Goal: Find specific page/section: Locate a particular part of the current website

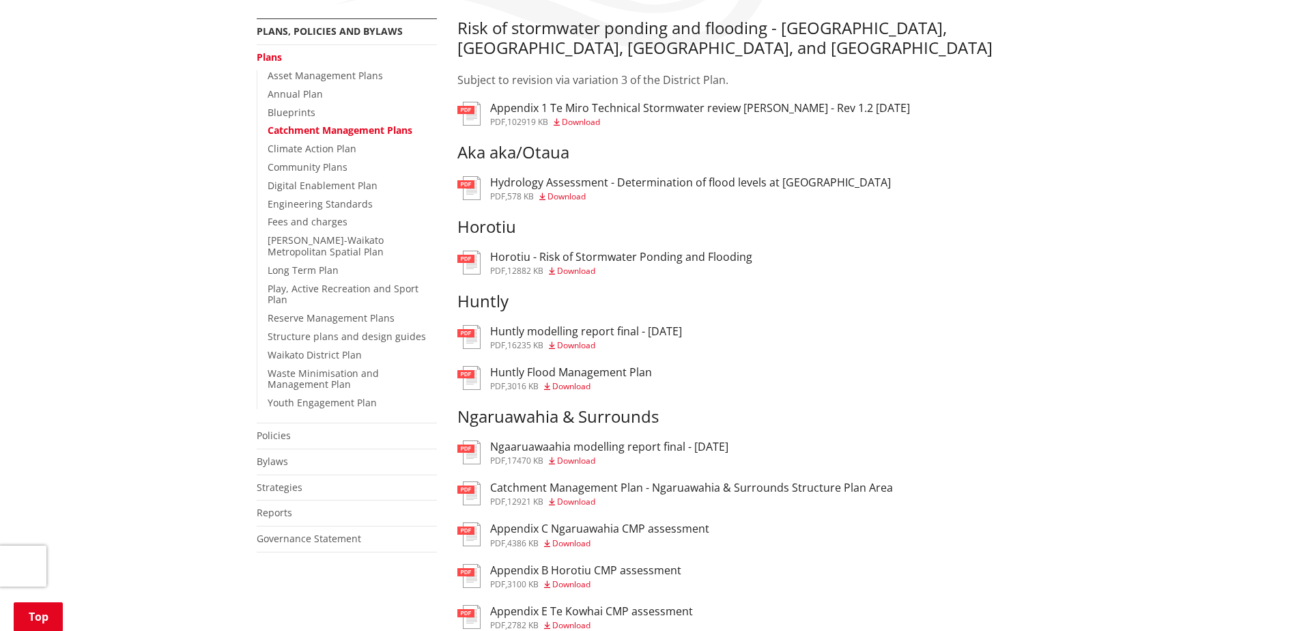
scroll to position [273, 0]
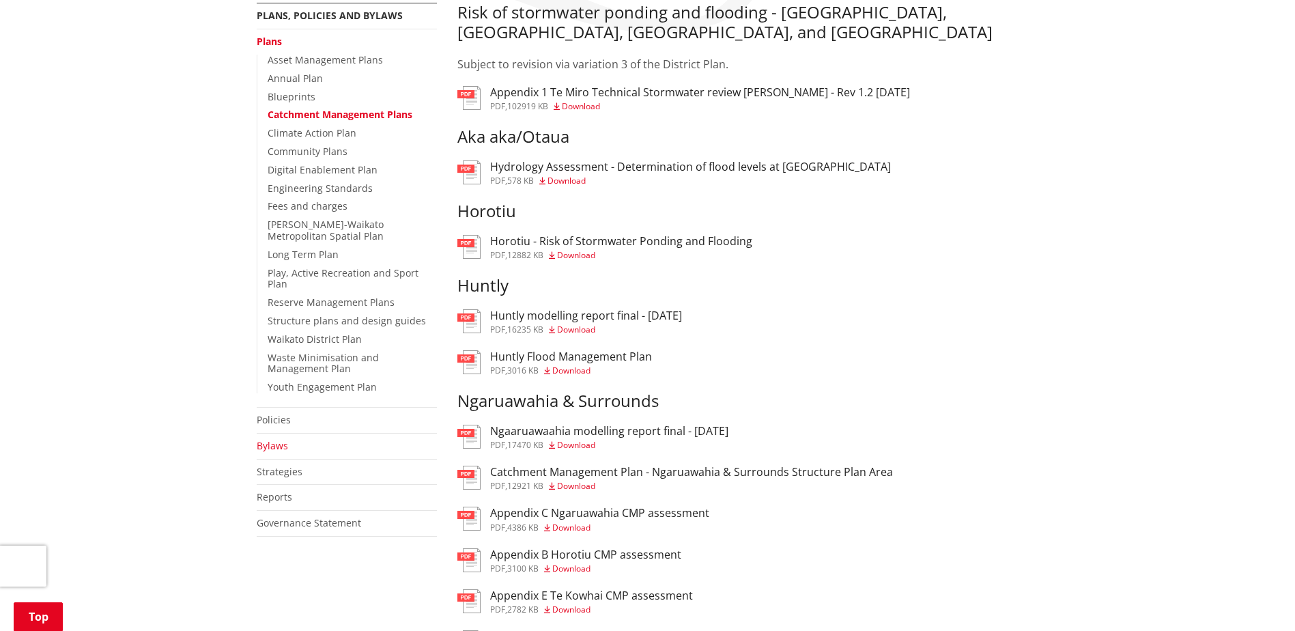
click at [282, 439] on link "Bylaws" at bounding box center [272, 445] width 31 height 13
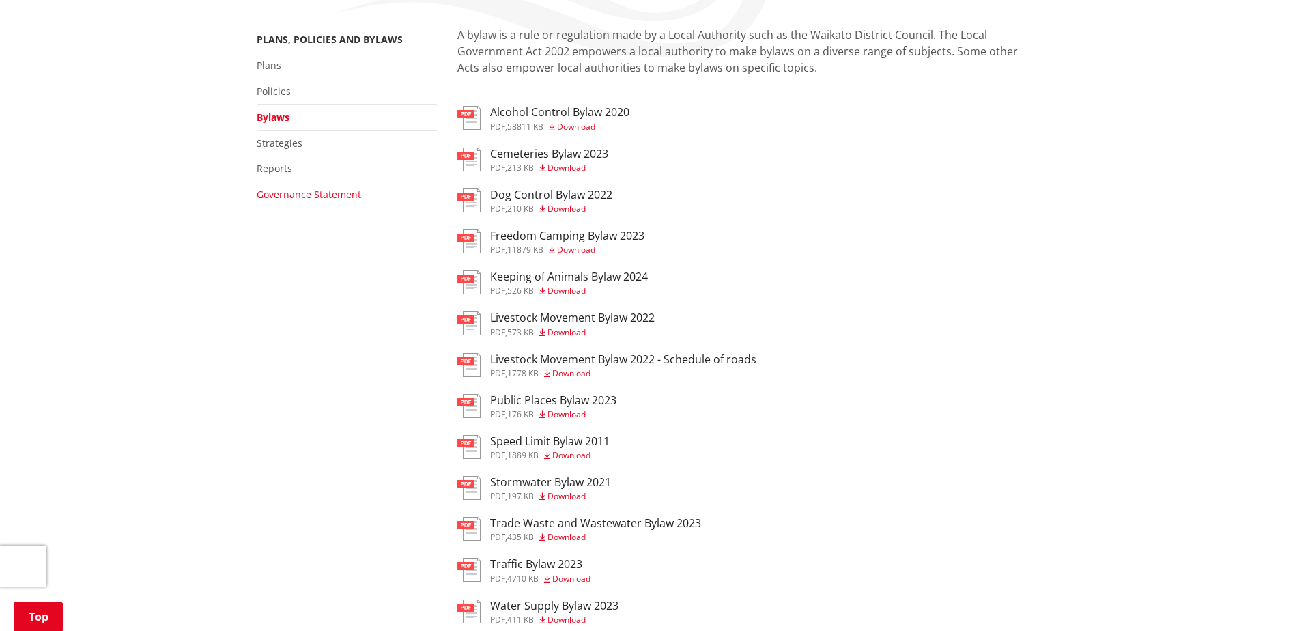
scroll to position [273, 0]
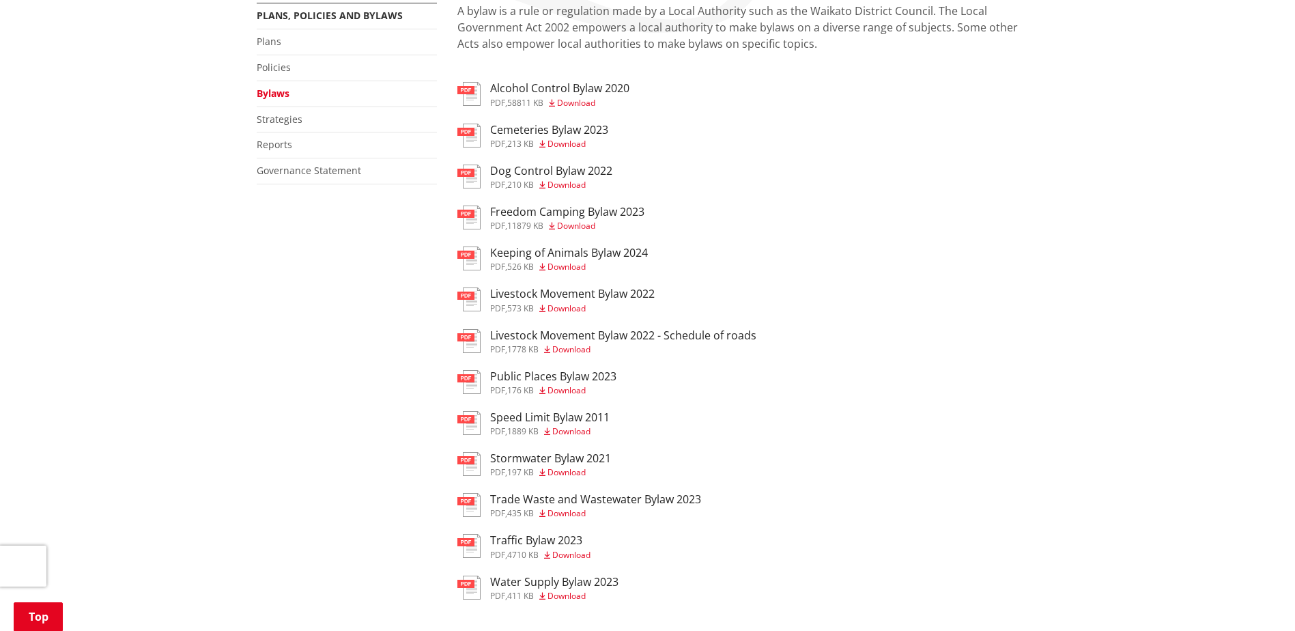
click at [507, 576] on h3 "Water Supply Bylaw 2023" at bounding box center [554, 582] width 128 height 13
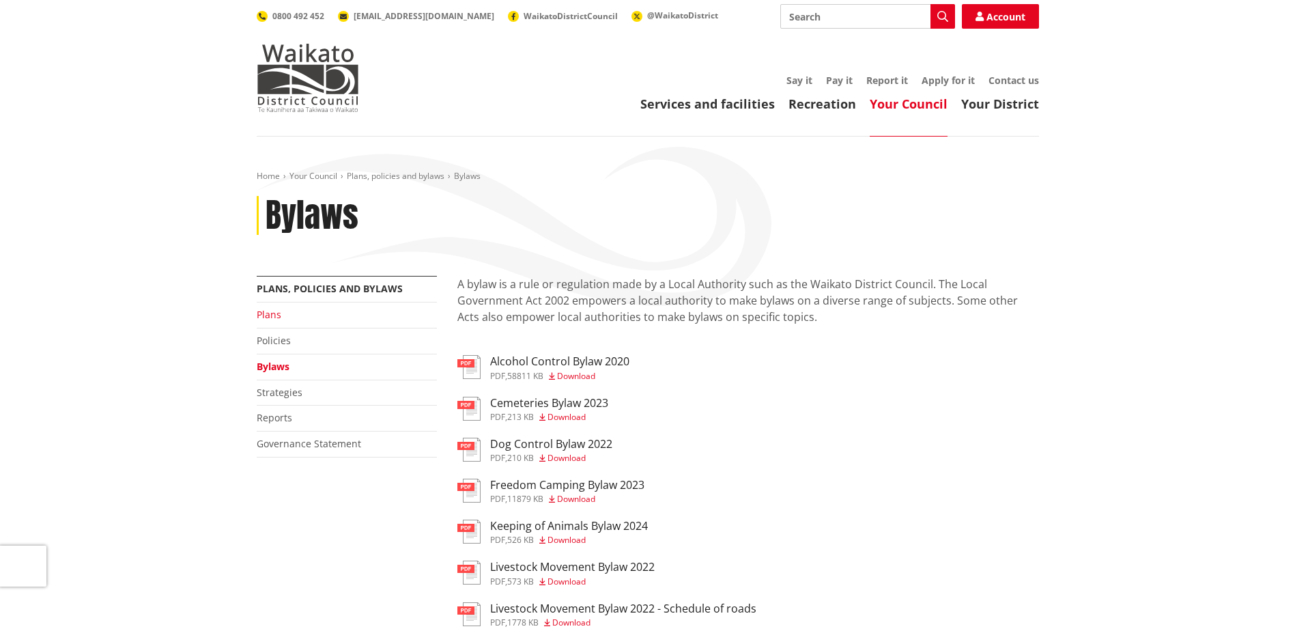
click at [272, 312] on link "Plans" at bounding box center [269, 314] width 25 height 13
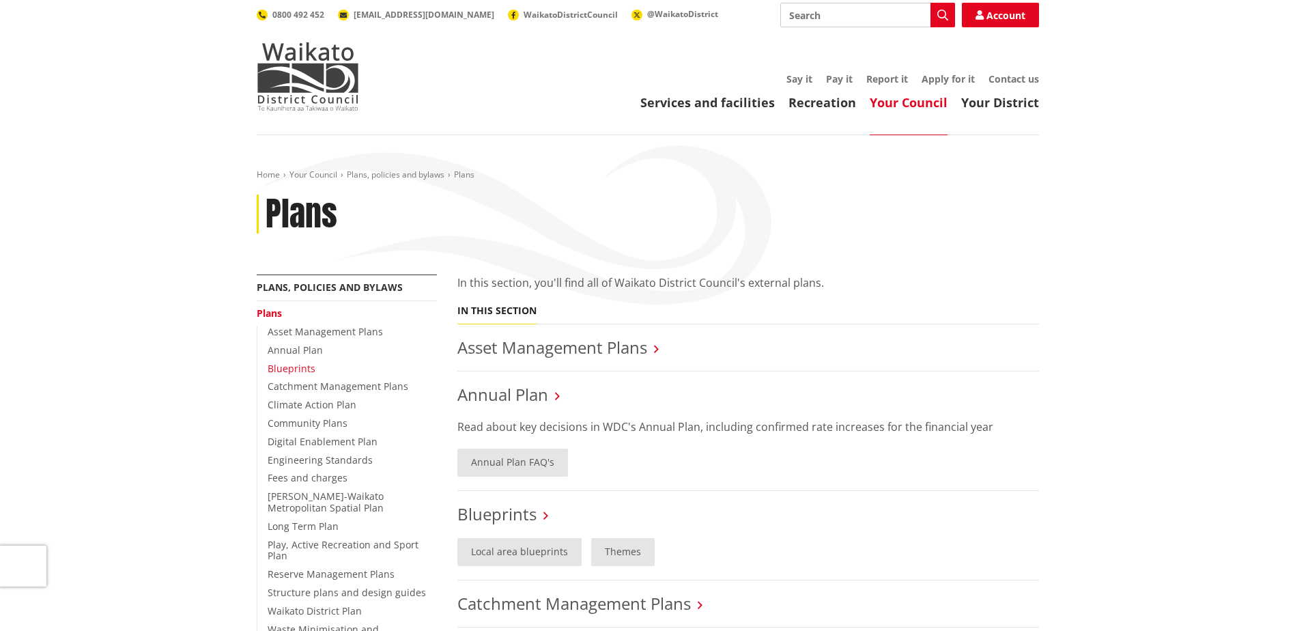
scroll to position [341, 0]
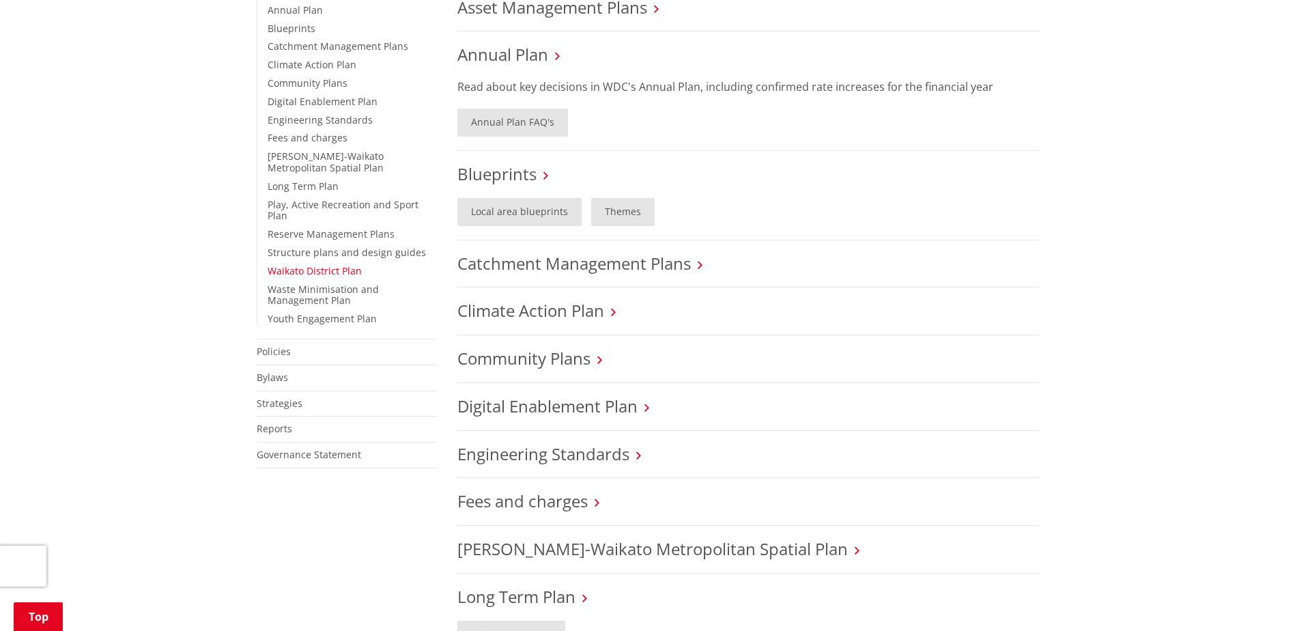
click at [307, 264] on link "Waikato District Plan" at bounding box center [315, 270] width 94 height 13
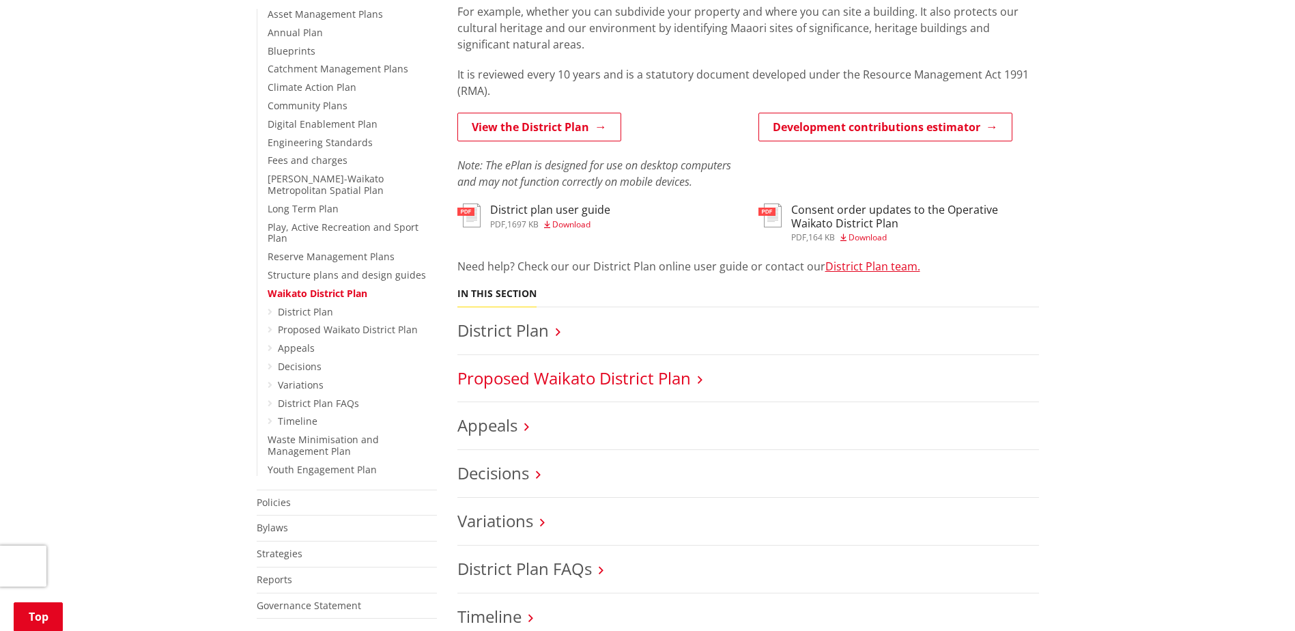
scroll to position [410, 0]
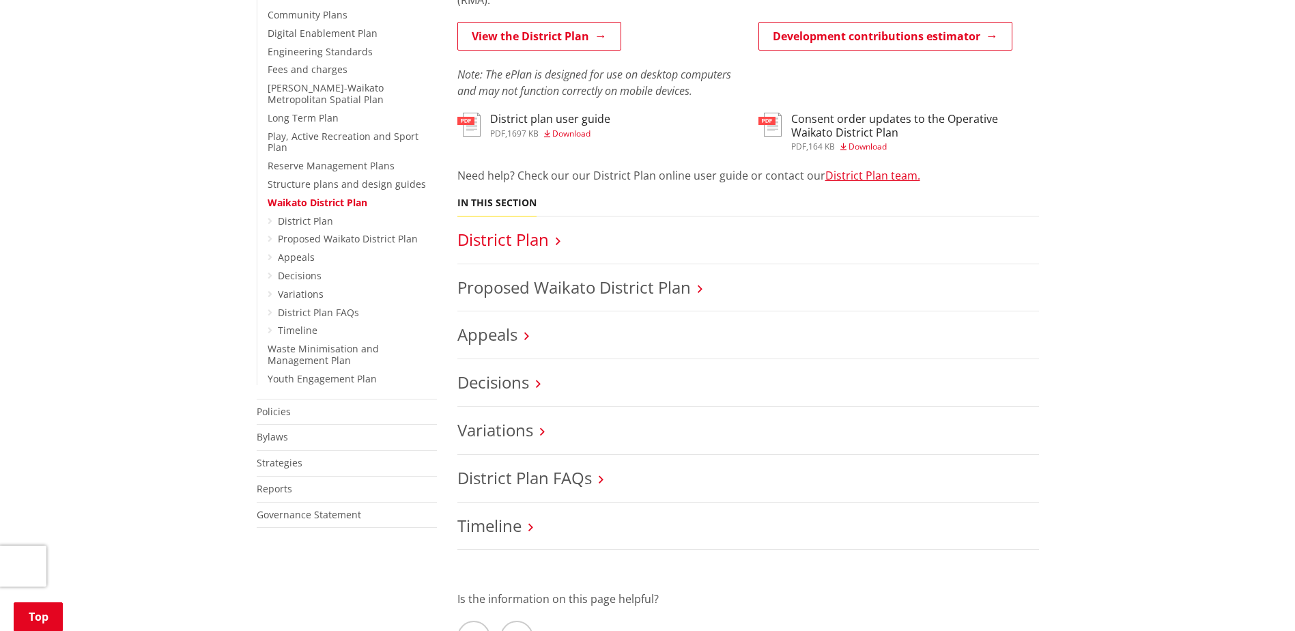
click at [532, 238] on link "District Plan" at bounding box center [502, 239] width 91 height 23
